Goal: Task Accomplishment & Management: Complete application form

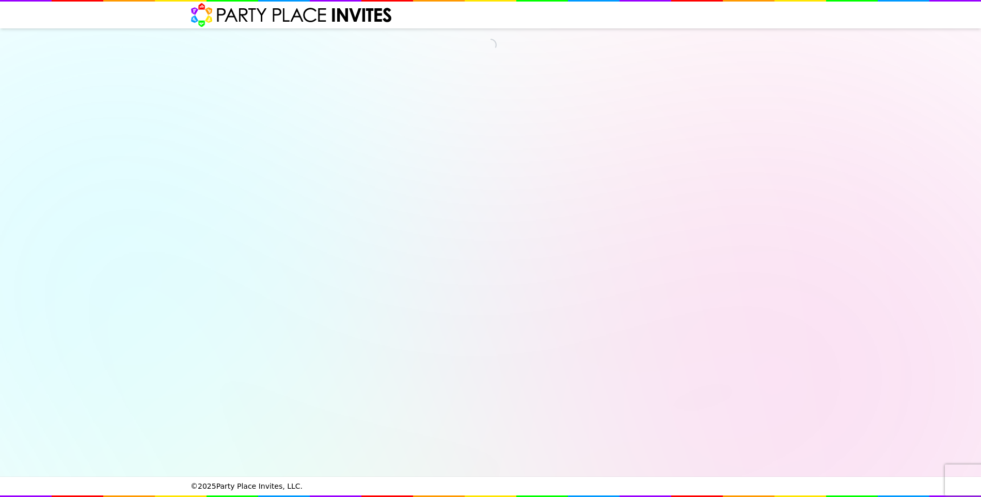
select select "530080"
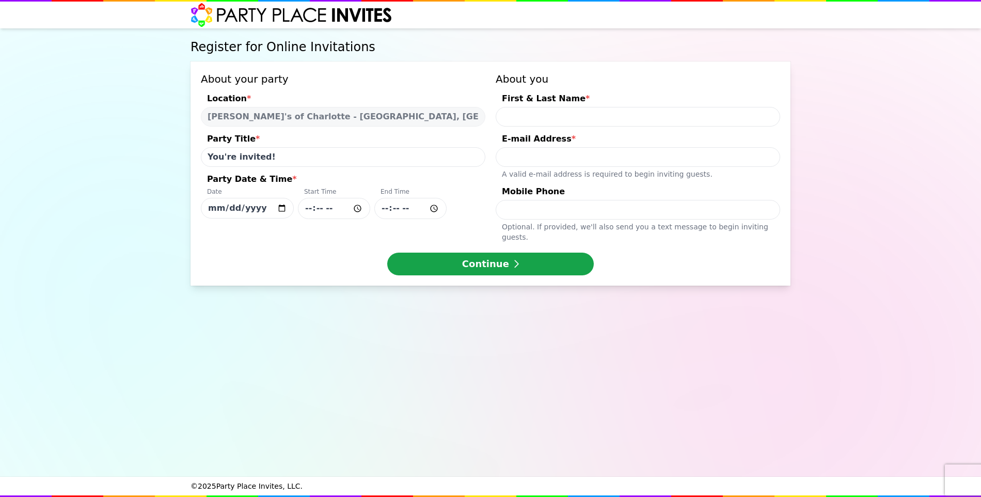
click at [271, 137] on div "Party Title *" at bounding box center [343, 140] width 285 height 14
click at [271, 147] on input "You're invited!" at bounding box center [343, 157] width 285 height 20
click at [291, 158] on input "You're invited!" at bounding box center [343, 157] width 285 height 20
type input "You're invited! Haircolorxperts Fun Day"
click at [284, 208] on input "[DATE]" at bounding box center [247, 208] width 93 height 21
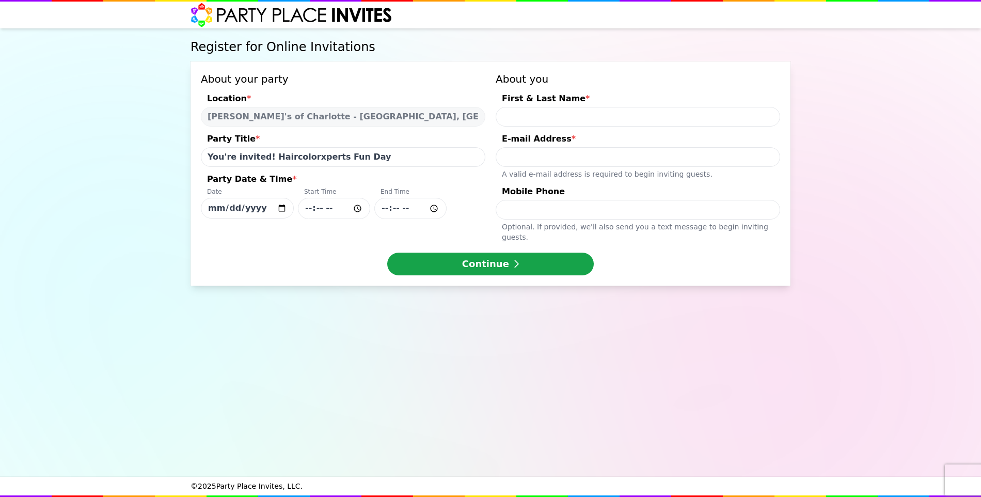
type input "[DATE]"
click at [308, 207] on input "Party Date & Time * Date [DATE] Start Time End Time" at bounding box center [334, 208] width 72 height 21
click at [320, 209] on input "Party Date & Time * Date [DATE] Start Time End Time" at bounding box center [334, 208] width 72 height 21
click at [333, 210] on input "Party Date & Time * Date [DATE] Start Time End Time" at bounding box center [334, 208] width 72 height 21
type input "13:00"
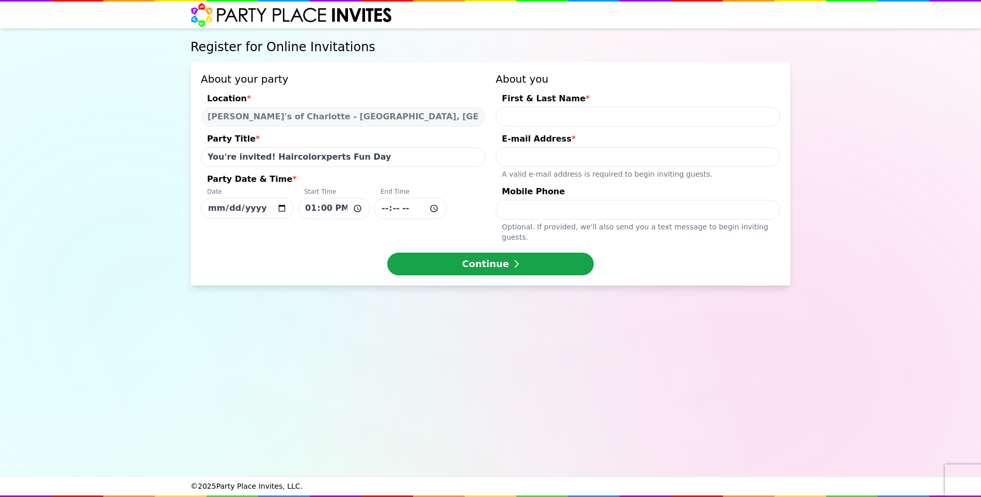
click at [385, 209] on input "Party Date & Time * Date [DATE] Start Time 13:00 End Time" at bounding box center [410, 208] width 72 height 21
click at [410, 211] on input "Party Date & Time * Date [DATE] Start Time 13:00 End Time" at bounding box center [410, 208] width 72 height 21
type input "16:00"
click at [535, 113] on input "First & Last Name *" at bounding box center [638, 117] width 285 height 20
type input "[PERSON_NAME]"
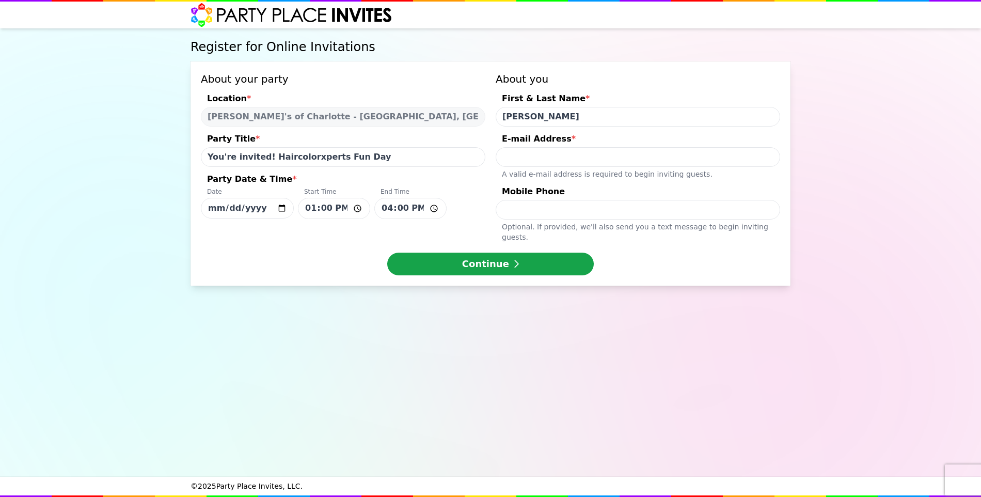
type input "[EMAIL_ADDRESS][DOMAIN_NAME]"
type input "7042257408"
click at [488, 252] on button "Continue" at bounding box center [490, 263] width 207 height 23
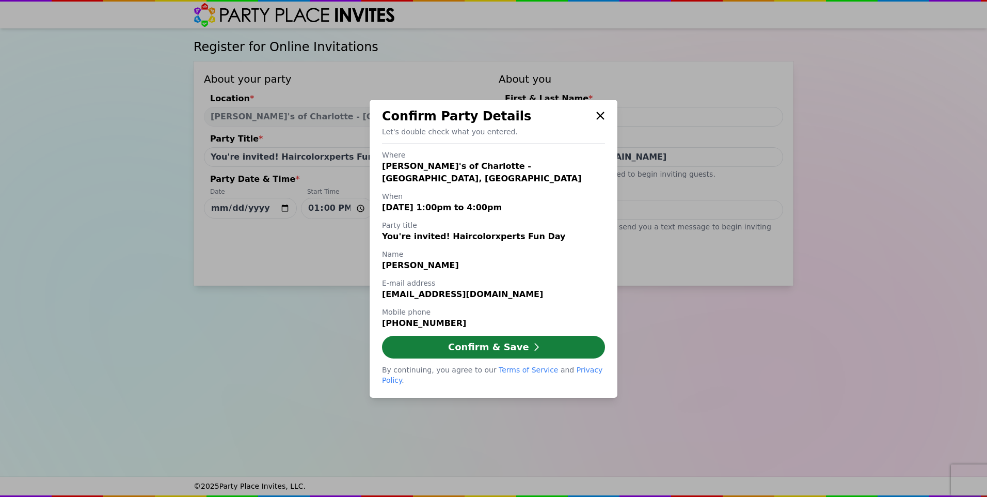
click at [480, 344] on button "Confirm & Save" at bounding box center [493, 347] width 223 height 23
